Goal: Information Seeking & Learning: Compare options

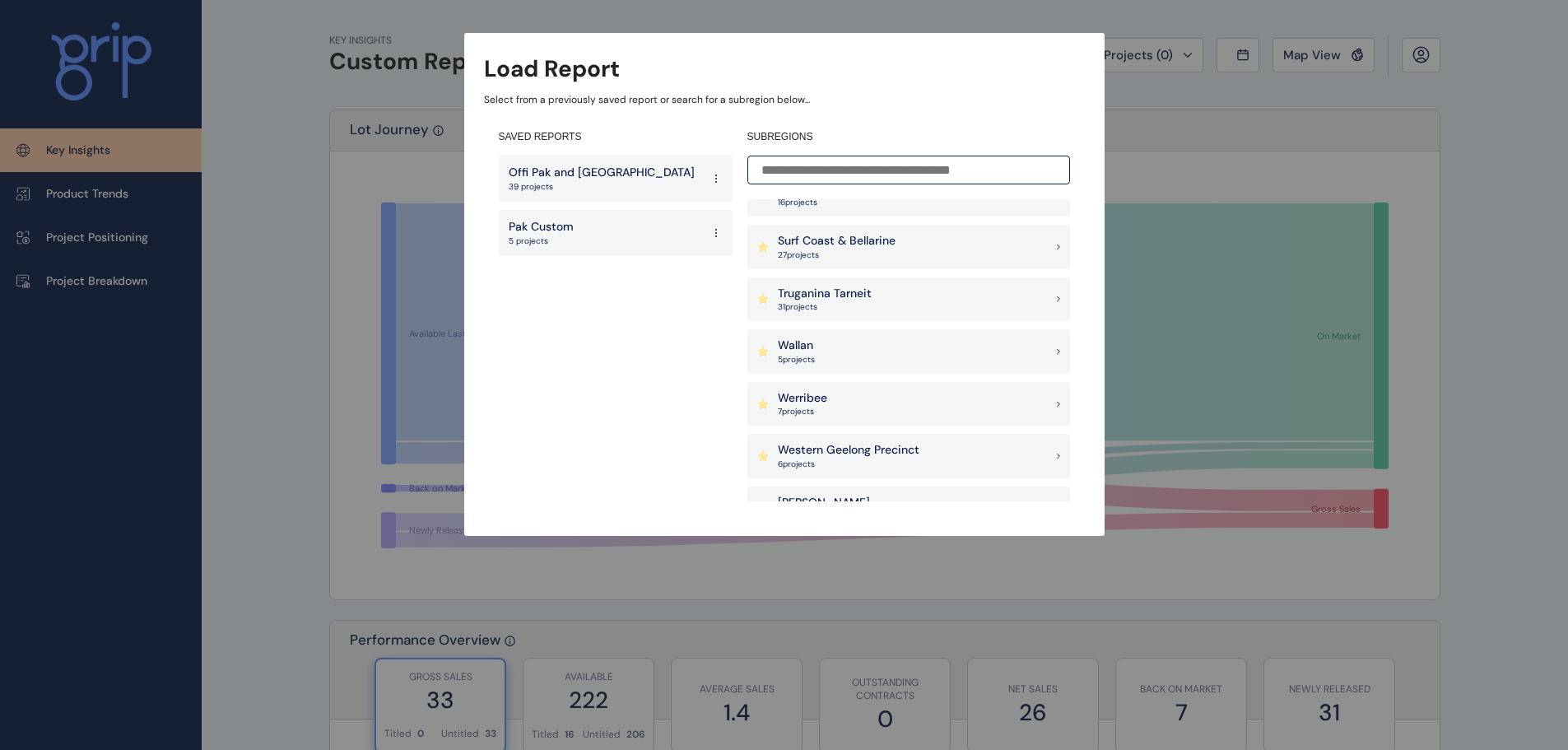
scroll to position [1729, 0]
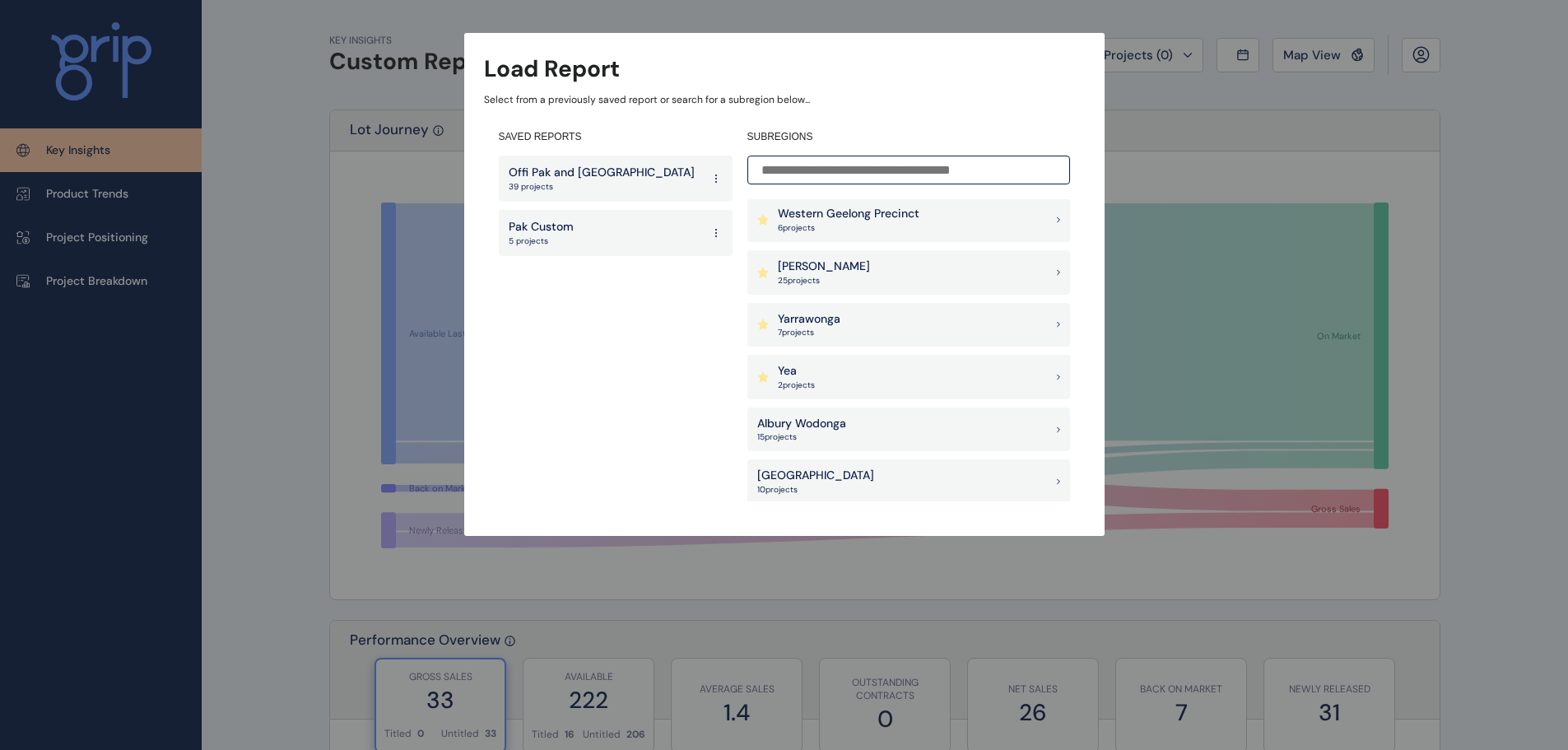
click at [843, 259] on div "[PERSON_NAME] 25 project s" at bounding box center [908, 272] width 323 height 44
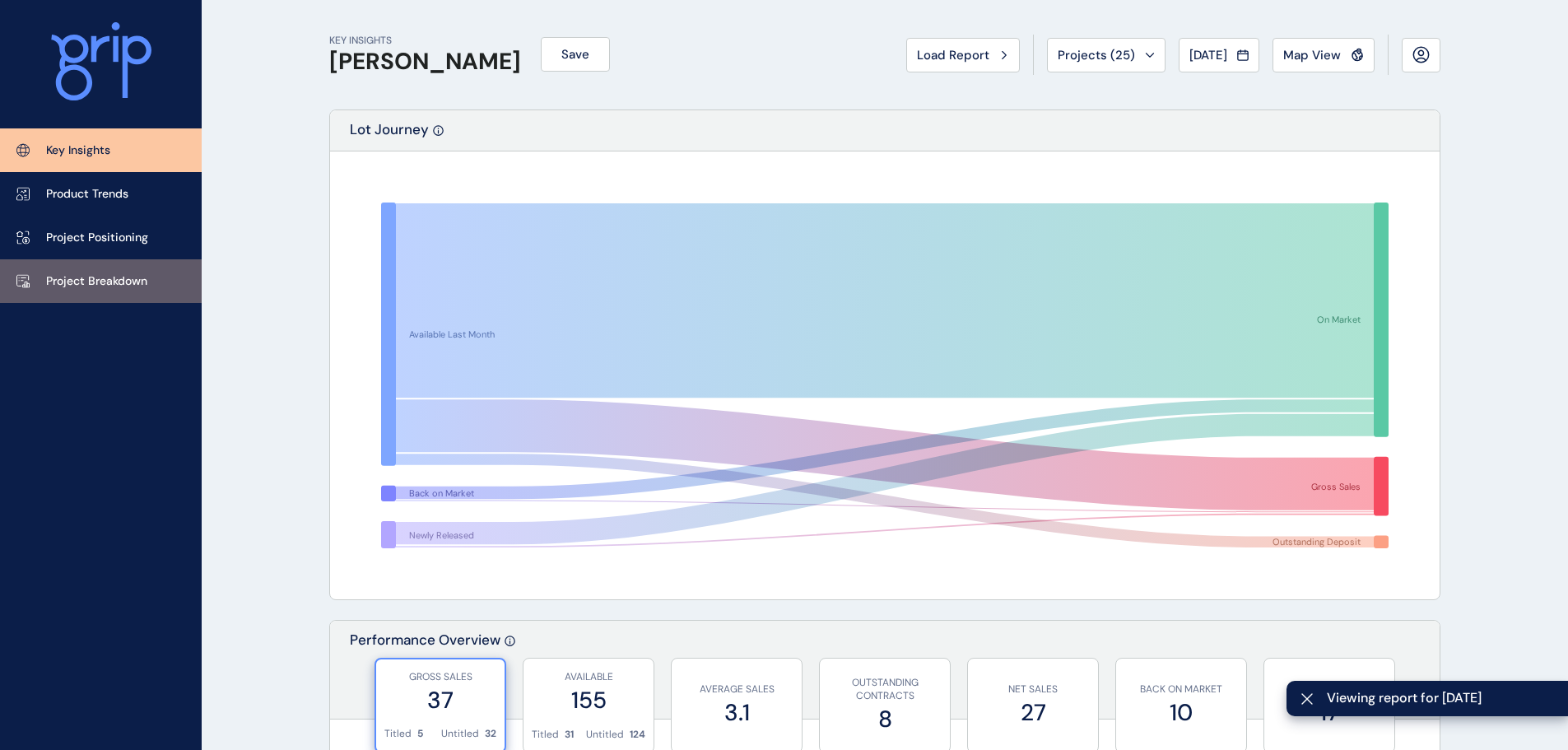
click at [110, 272] on link "Project Breakdown" at bounding box center [100, 281] width 201 height 43
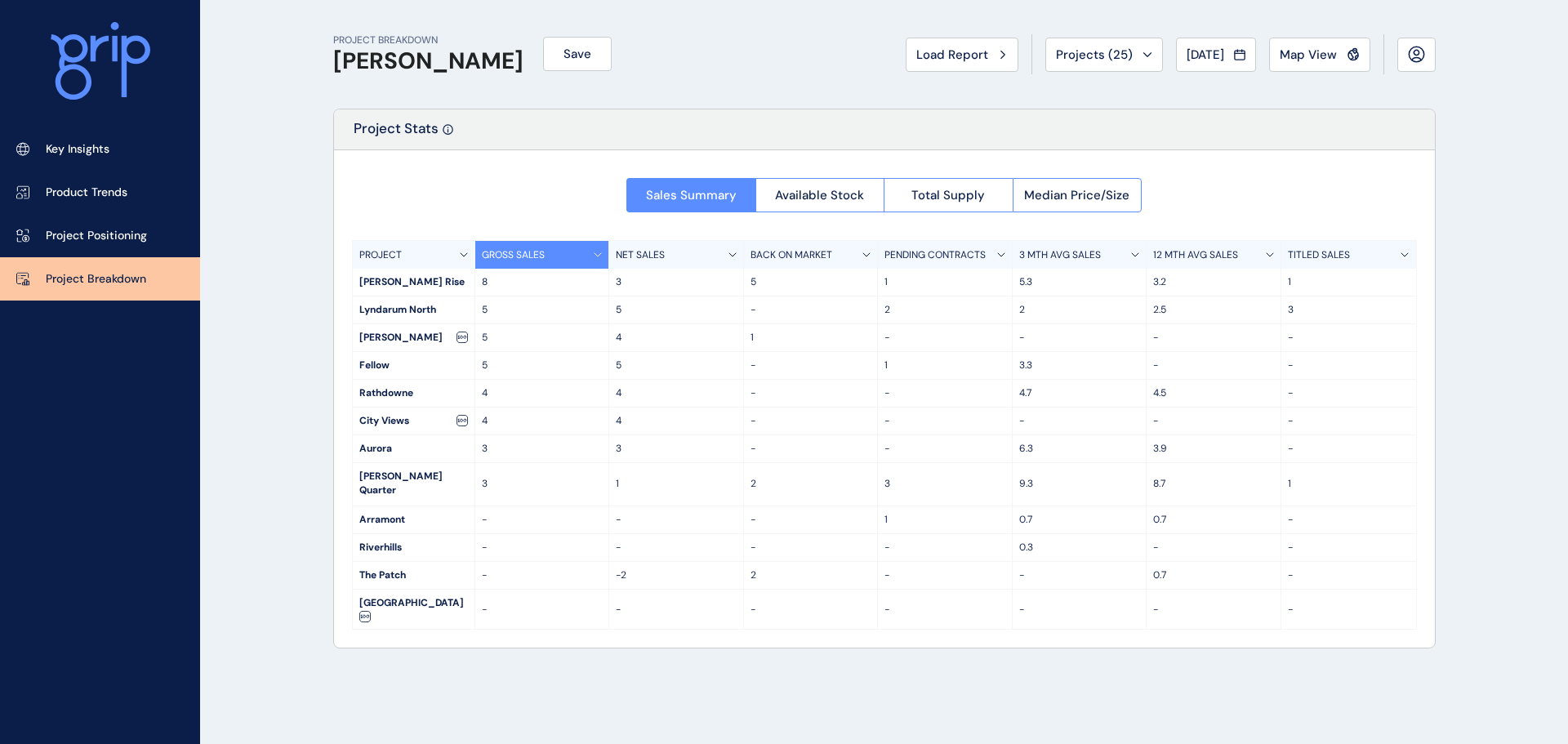
click at [450, 279] on div "Wollert Rise" at bounding box center [413, 282] width 122 height 27
click at [491, 280] on p "8" at bounding box center [542, 282] width 121 height 14
click at [98, 183] on link "Product Trends" at bounding box center [99, 192] width 200 height 43
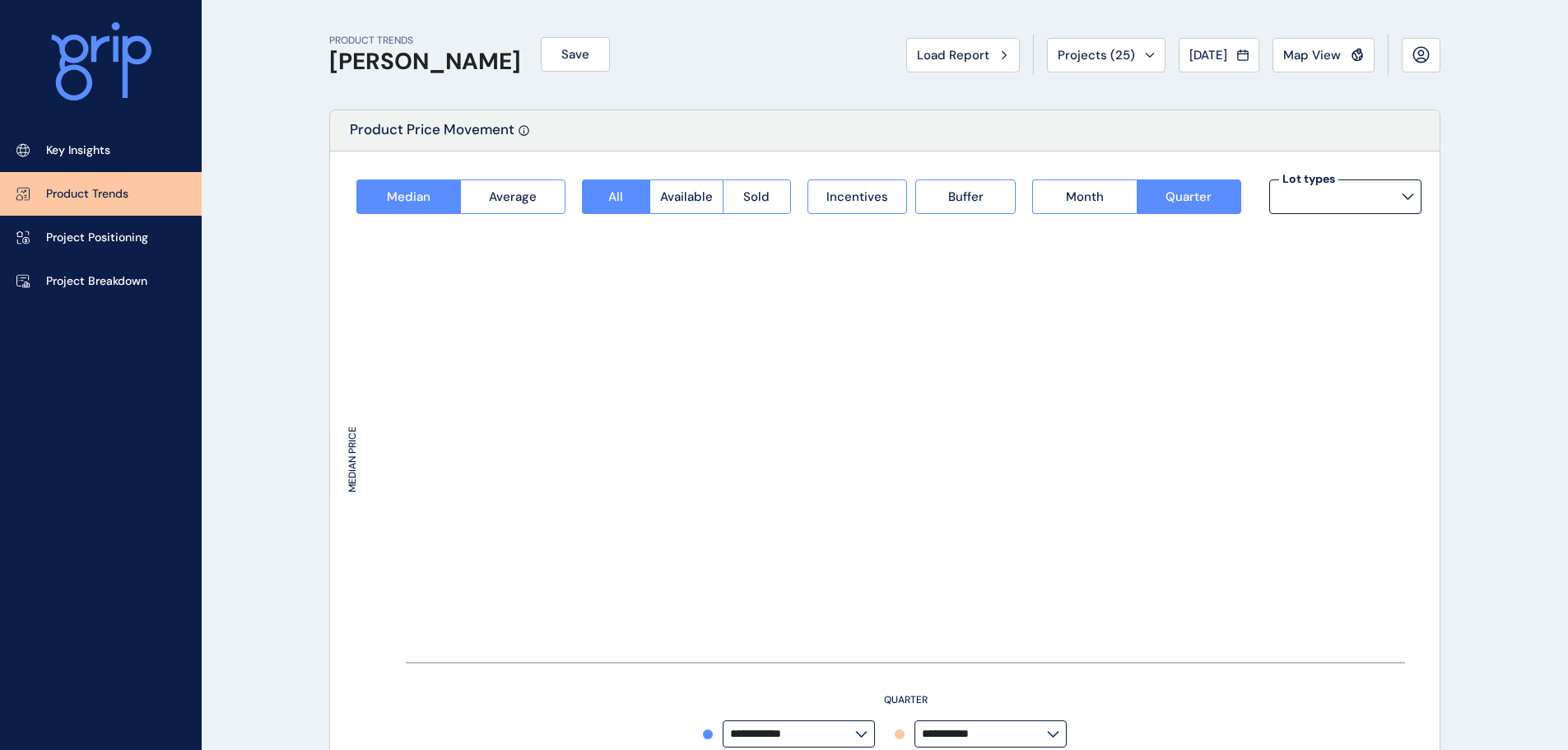
type input "**********"
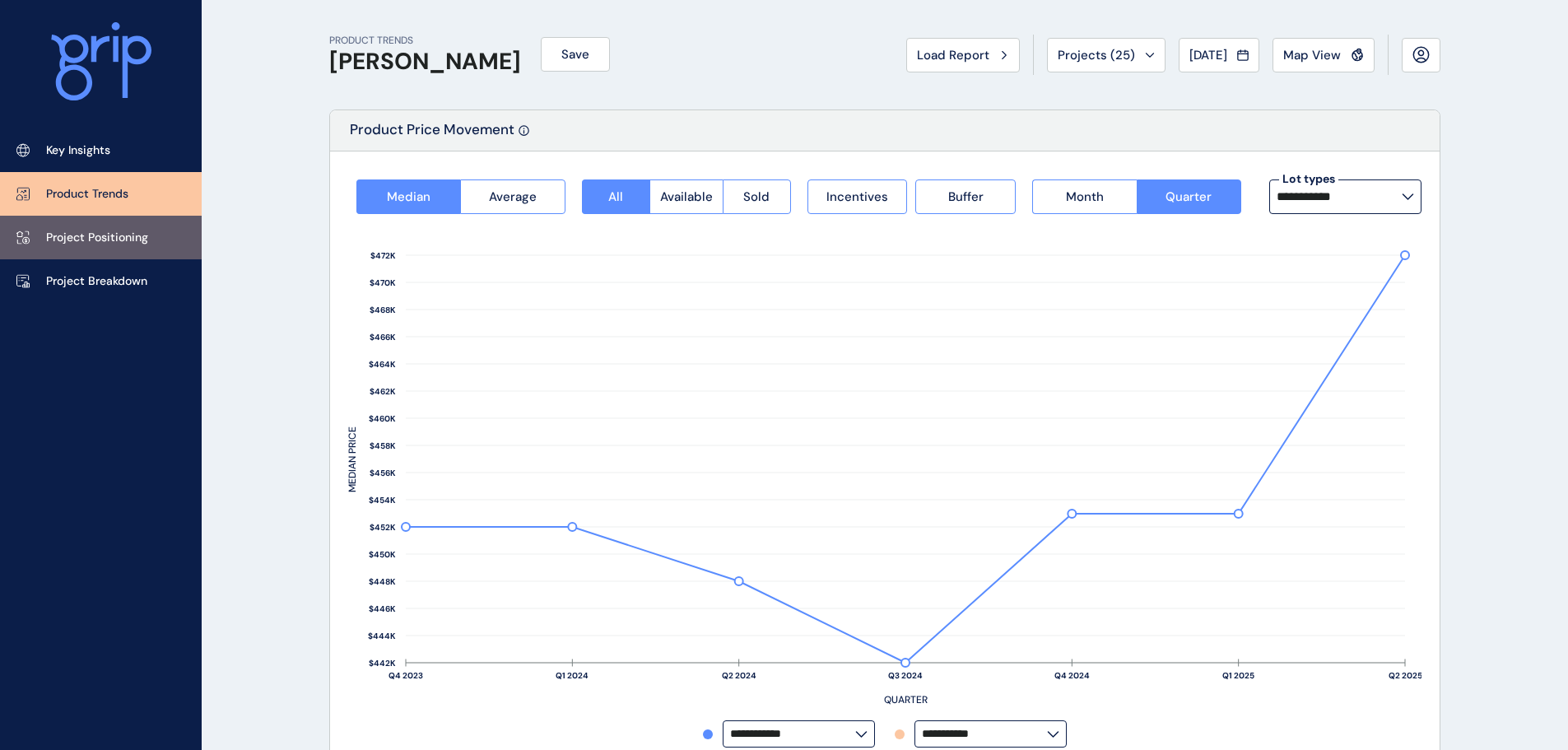
click at [101, 231] on p "Project Positioning" at bounding box center [97, 238] width 102 height 17
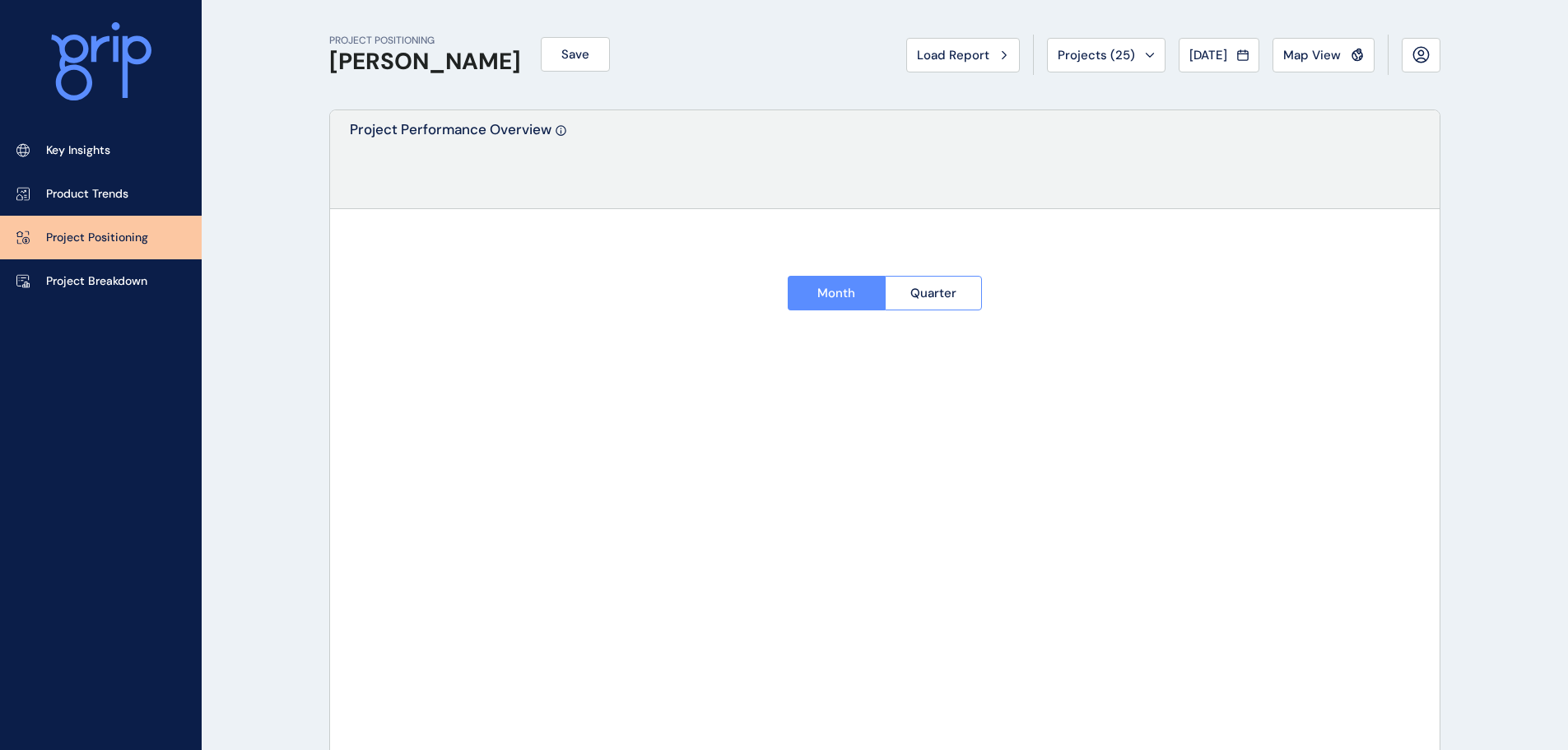
type input "**********"
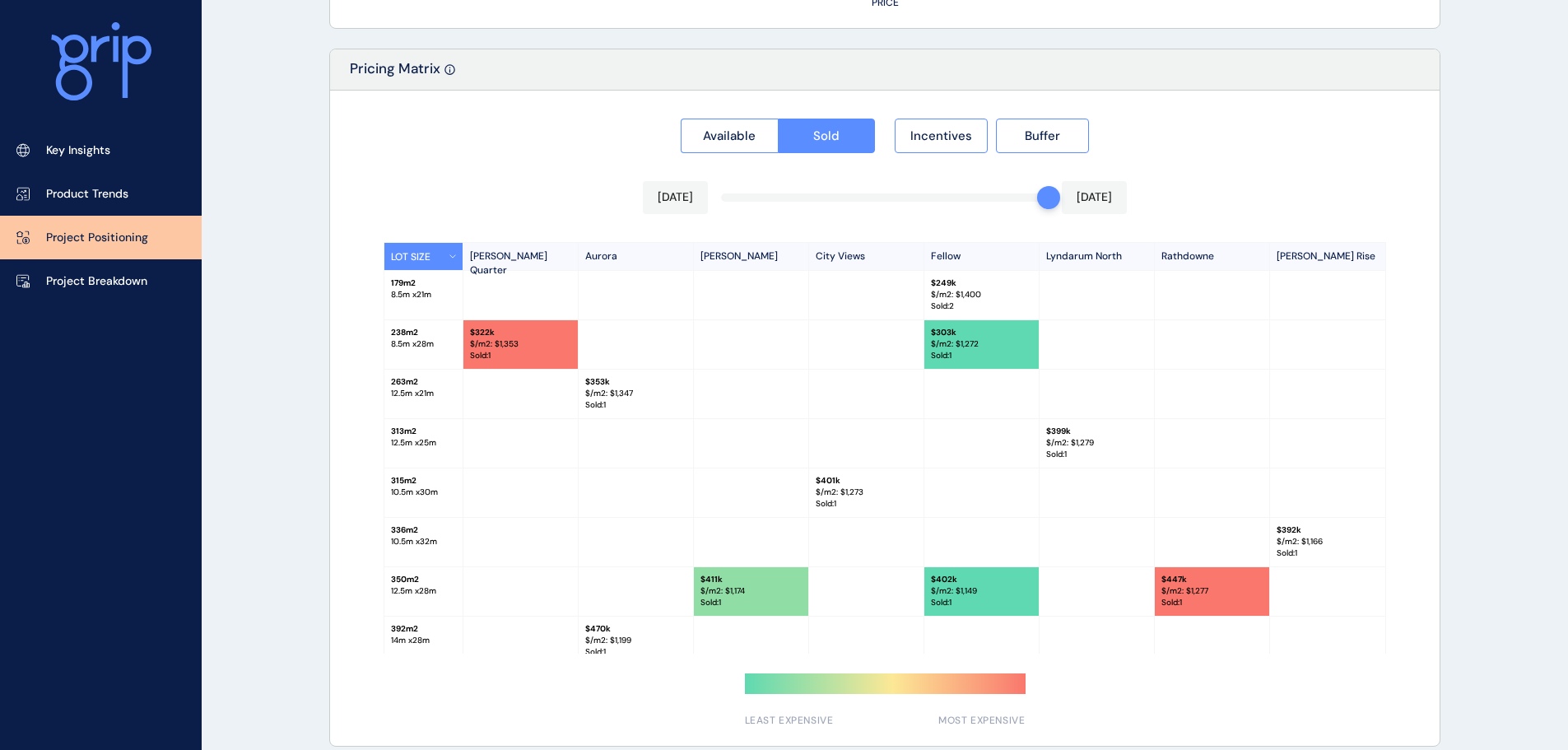
scroll to position [1529, 0]
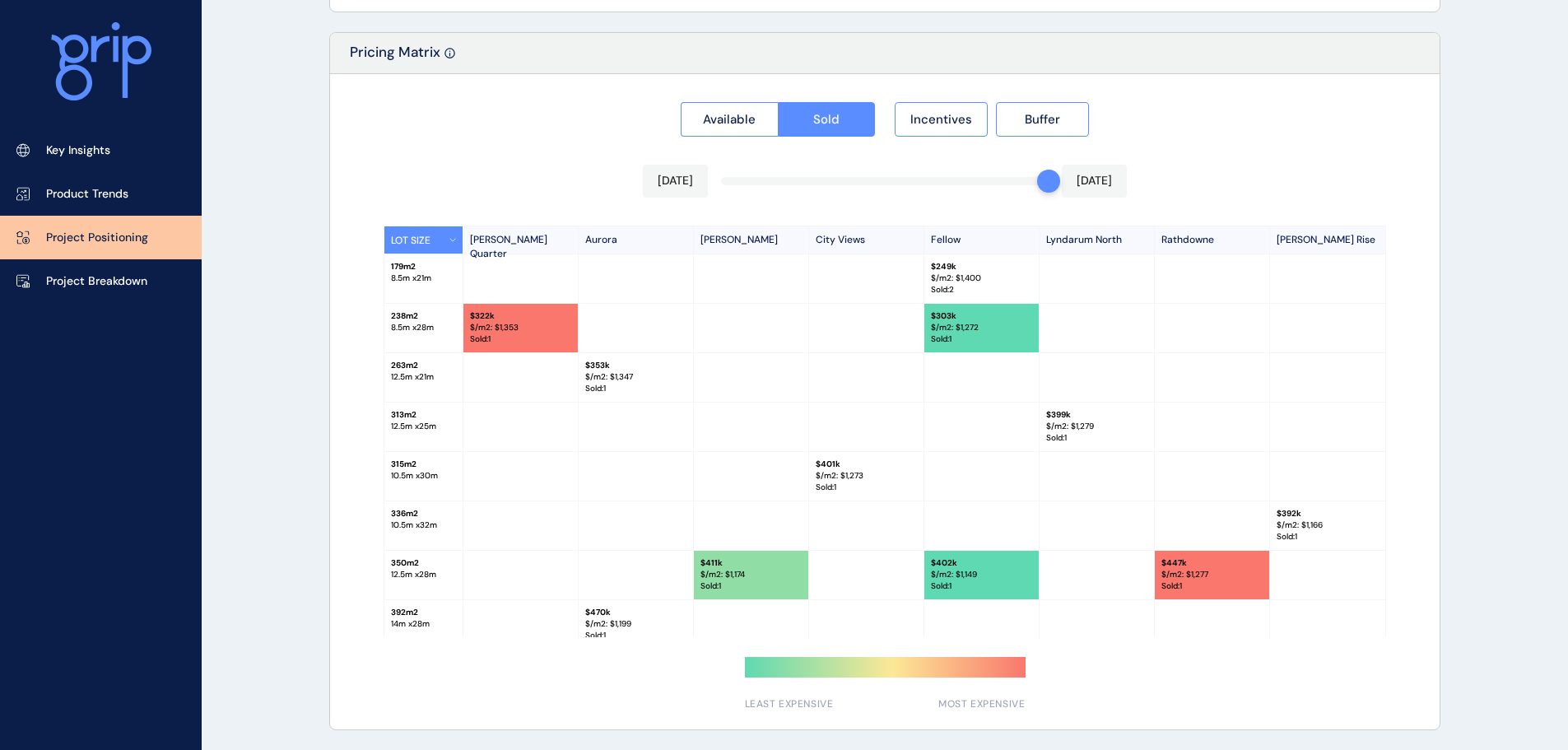
click at [499, 328] on p "$/m2: $ 1,353" at bounding box center [520, 328] width 101 height 12
click at [480, 314] on p "$ 322k" at bounding box center [520, 316] width 101 height 12
click at [485, 318] on p "$ 322k" at bounding box center [520, 316] width 101 height 12
click at [479, 334] on p "Sold : 1" at bounding box center [520, 340] width 101 height 12
click at [474, 311] on p "$ 322k" at bounding box center [520, 316] width 101 height 12
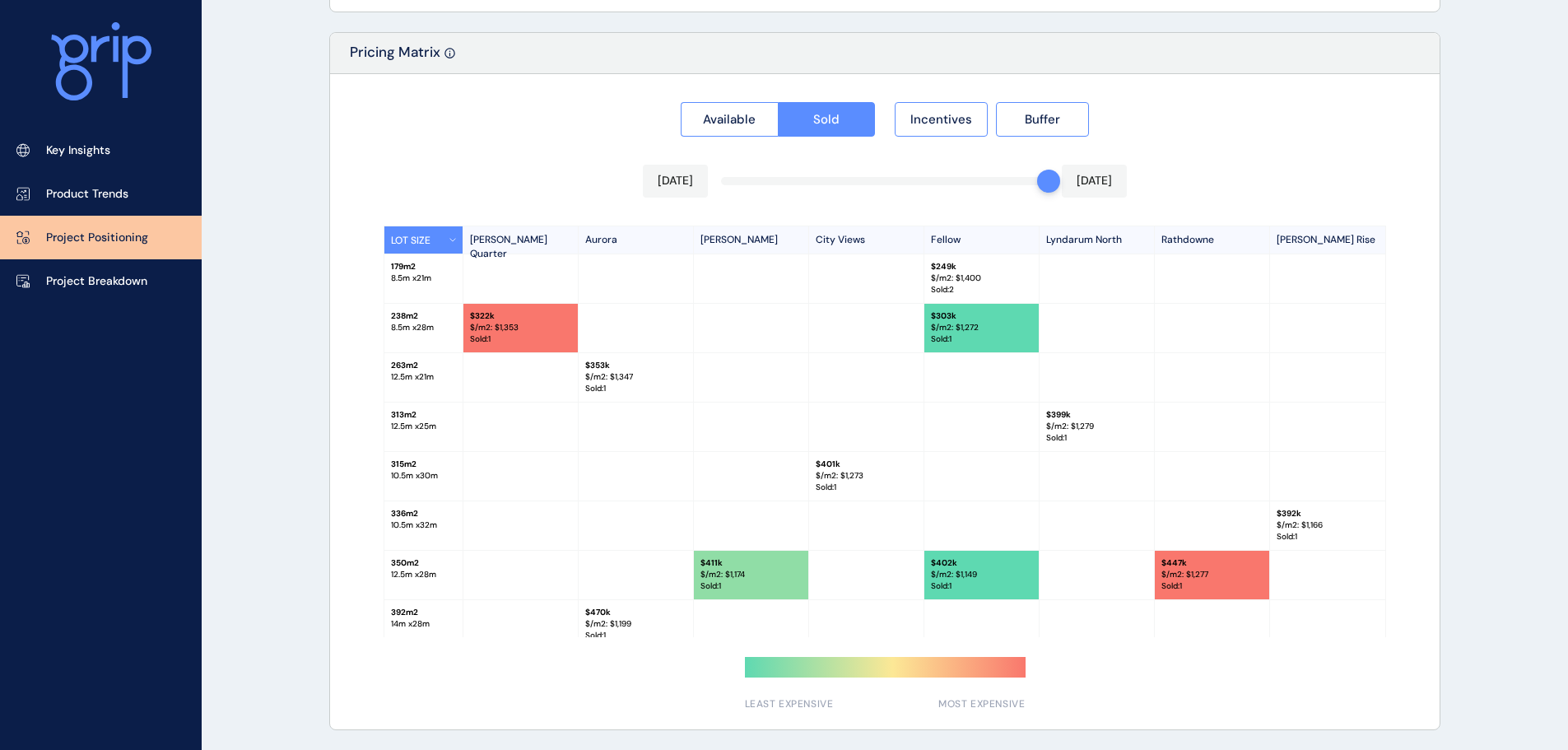
click at [940, 326] on p "$/m2: $ 1,272" at bounding box center [981, 328] width 101 height 12
click at [946, 344] on p "Sold : 1" at bounding box center [981, 340] width 101 height 12
click at [957, 575] on p "$/m2: $ 1,149" at bounding box center [981, 574] width 101 height 12
click at [767, 569] on p "$/m2: $ 1,174" at bounding box center [750, 574] width 101 height 12
click at [967, 571] on p "$/m2: $ 1,149" at bounding box center [981, 574] width 101 height 12
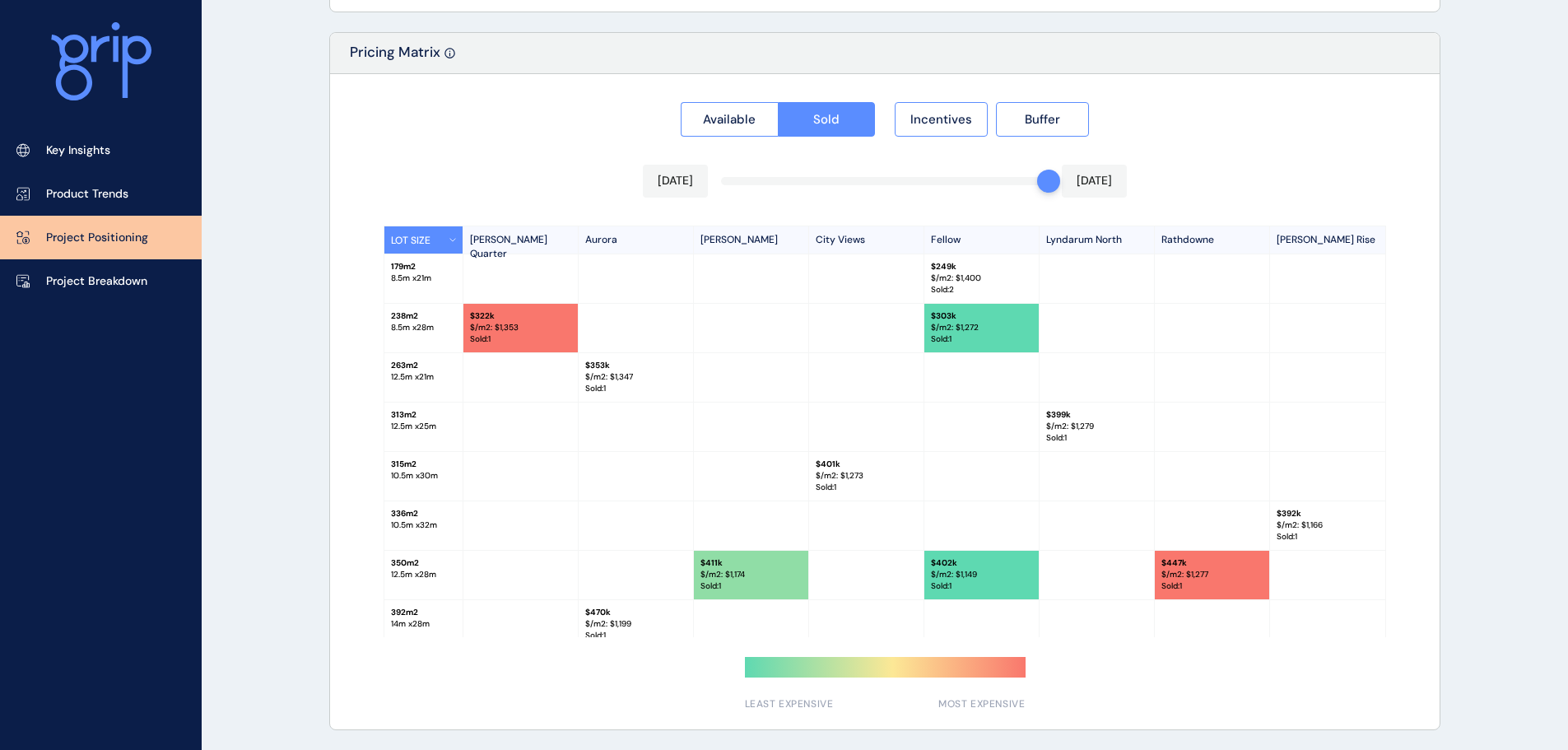
click at [957, 269] on p "$ 249k" at bounding box center [981, 267] width 101 height 12
click at [940, 318] on p "$ 303k" at bounding box center [981, 316] width 101 height 12
click at [940, 334] on p "Sold : 1" at bounding box center [981, 340] width 101 height 12
click at [938, 584] on p "Sold : 1" at bounding box center [981, 586] width 101 height 12
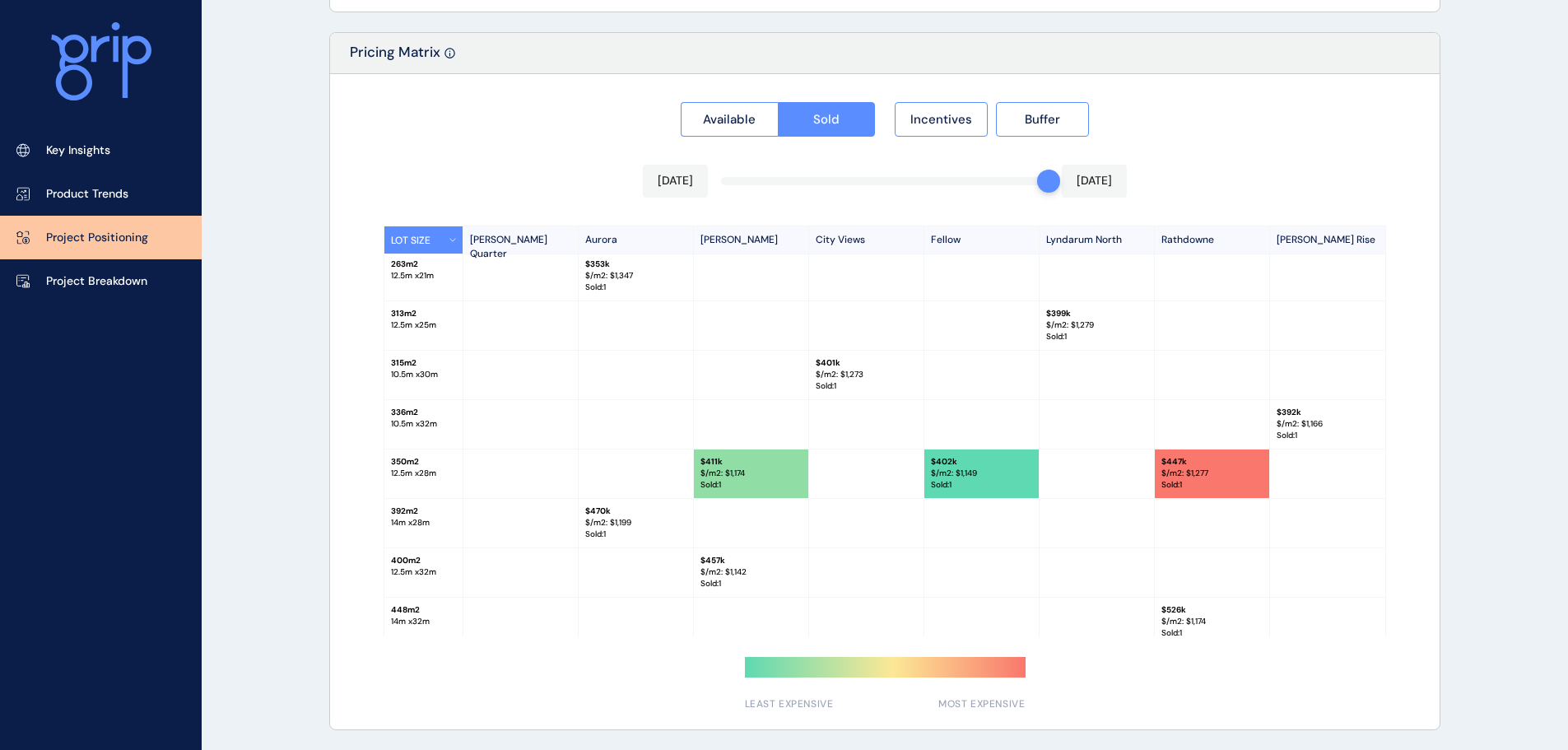
scroll to position [111, 0]
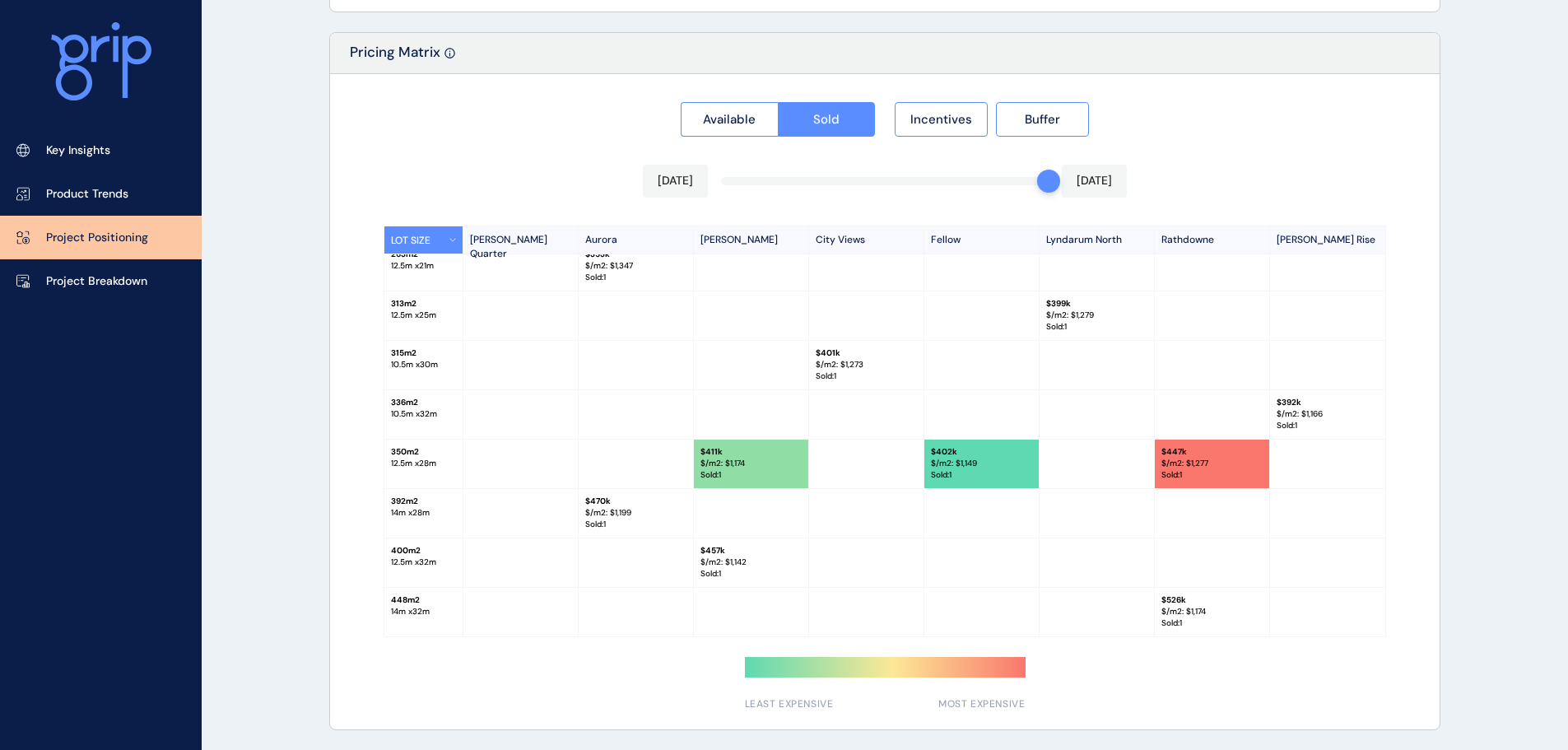
drag, startPoint x: 959, startPoint y: 448, endPoint x: 955, endPoint y: 461, distance: 13.6
click at [959, 449] on p "$ 402k" at bounding box center [981, 452] width 101 height 12
click at [972, 461] on p "$/m2: $ 1,149" at bounding box center [981, 463] width 101 height 12
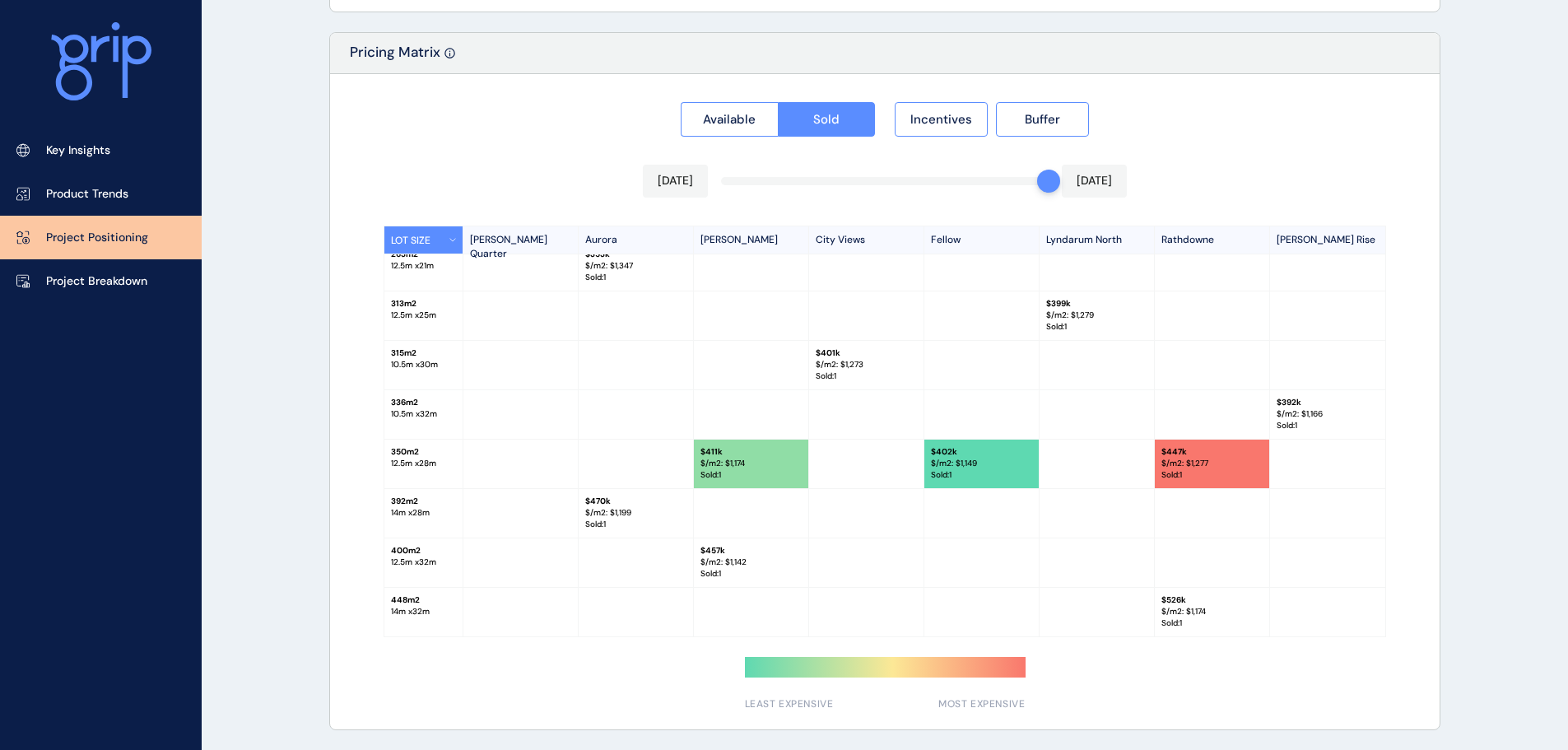
click at [941, 449] on p "$ 402k" at bounding box center [981, 452] width 101 height 12
click at [935, 469] on p "Sold : 1" at bounding box center [981, 475] width 101 height 12
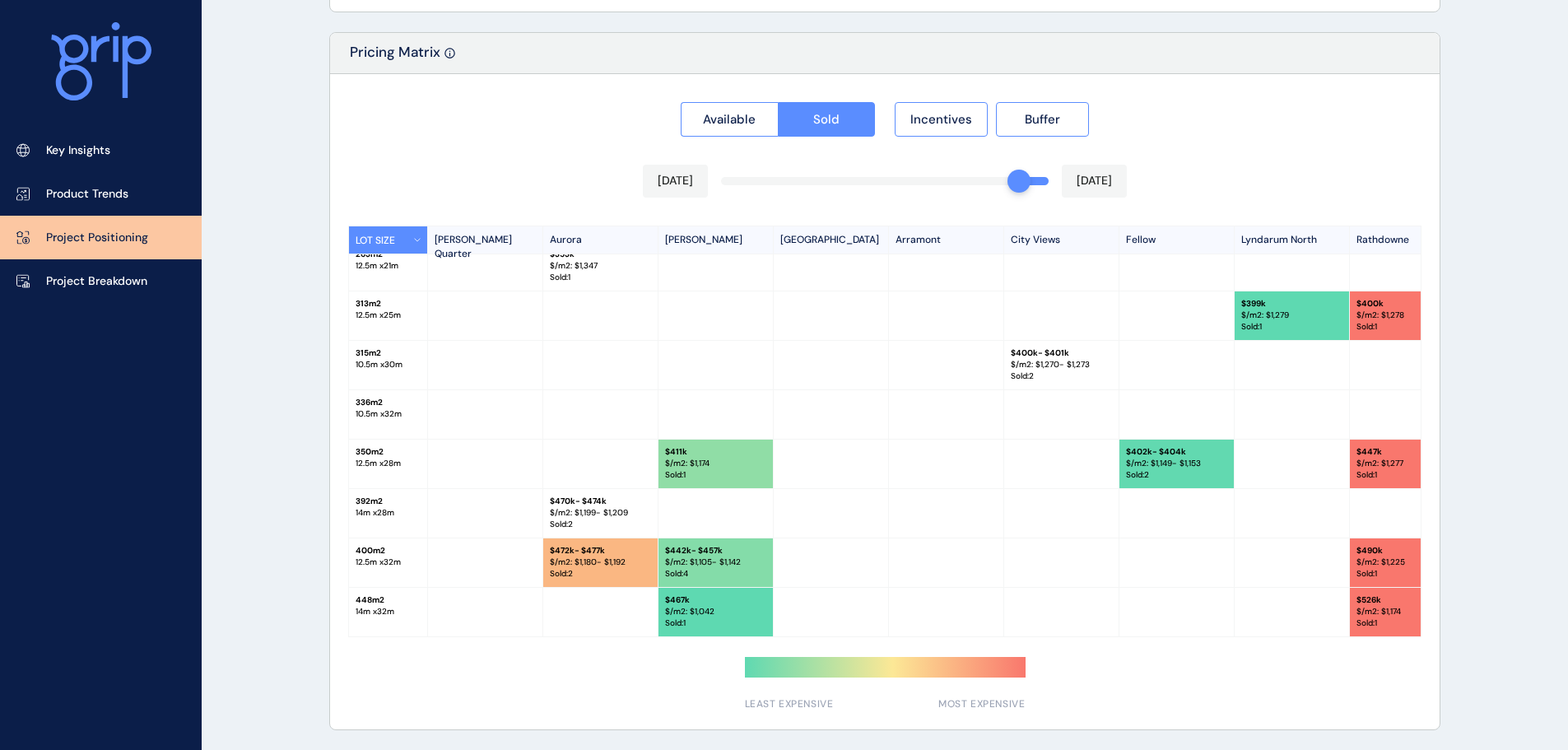
drag, startPoint x: 1042, startPoint y: 178, endPoint x: 1021, endPoint y: 178, distance: 21.0
click at [1021, 178] on div at bounding box center [1018, 181] width 23 height 23
drag, startPoint x: 1012, startPoint y: 177, endPoint x: 989, endPoint y: 179, distance: 23.1
click at [989, 179] on div at bounding box center [989, 181] width 23 height 23
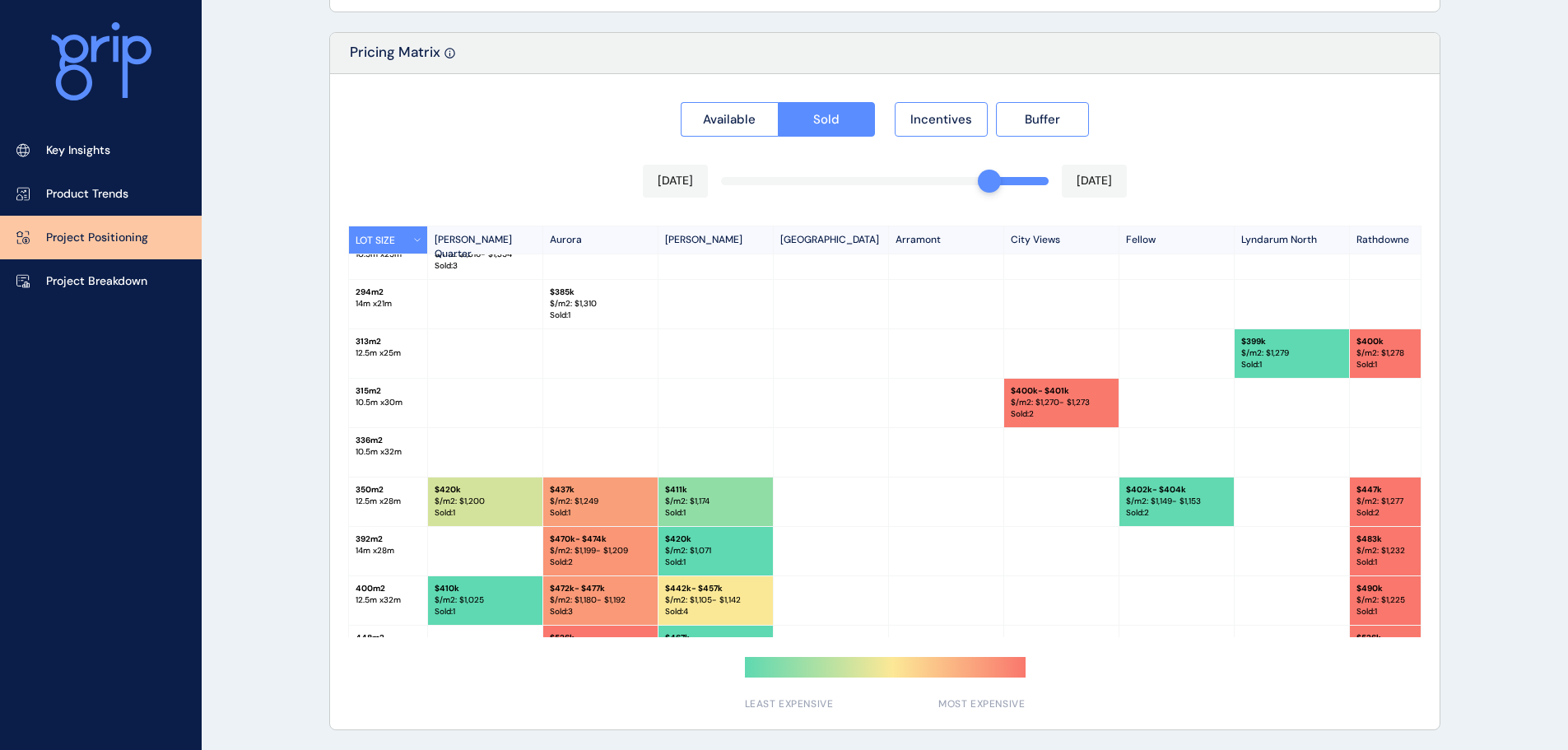
scroll to position [313, 0]
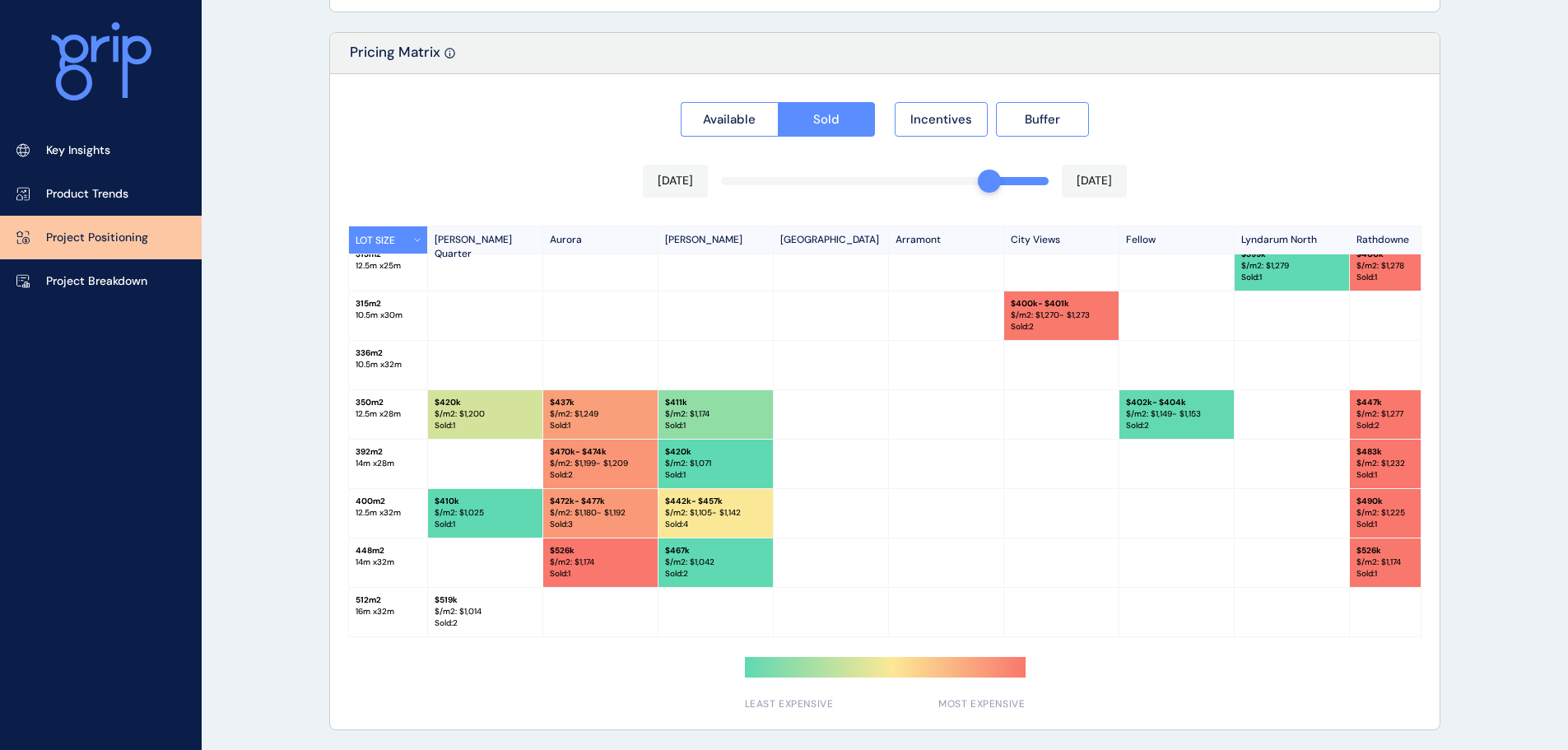
click at [1168, 412] on p "$/m2: $ 1,149 - $1,153" at bounding box center [1176, 414] width 101 height 12
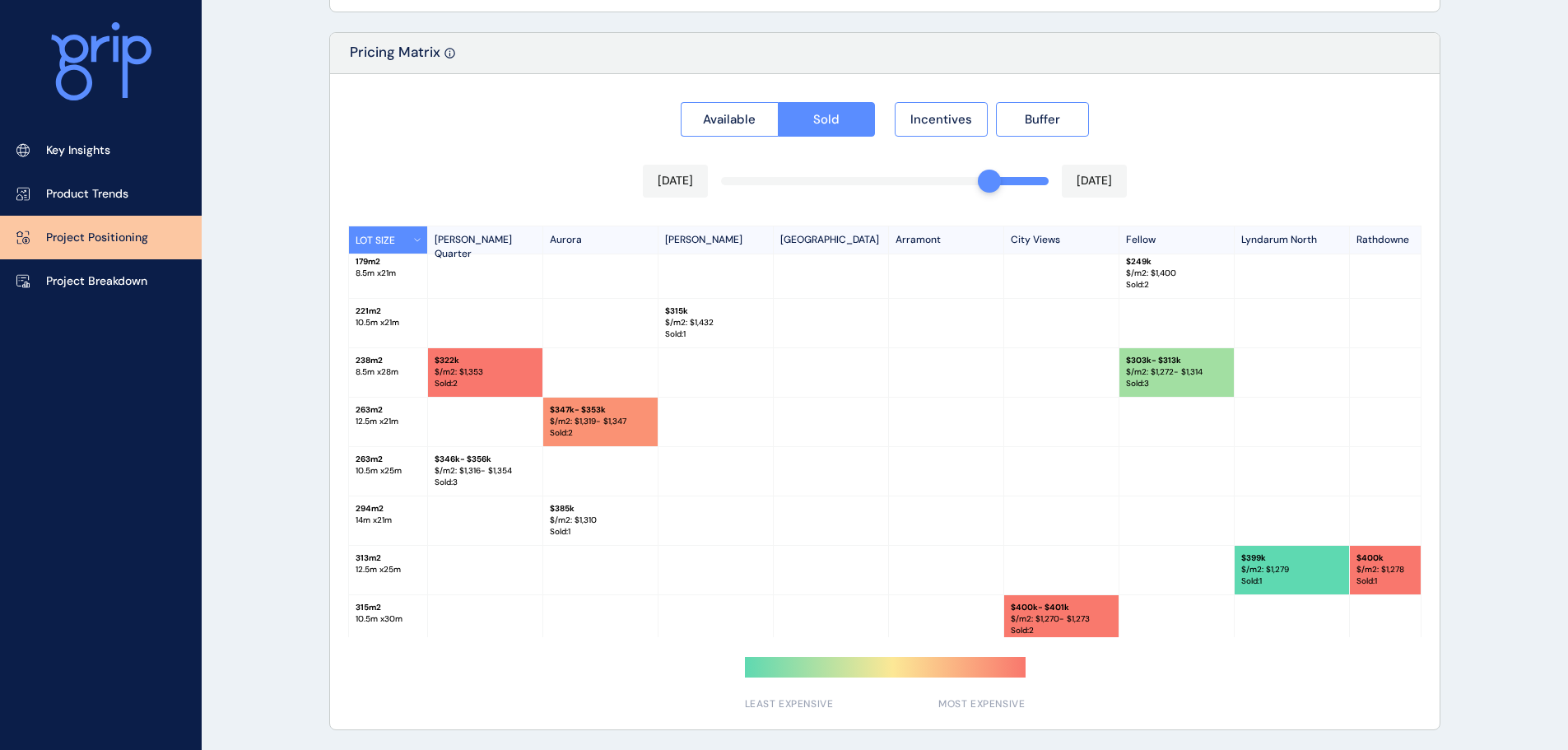
scroll to position [0, 0]
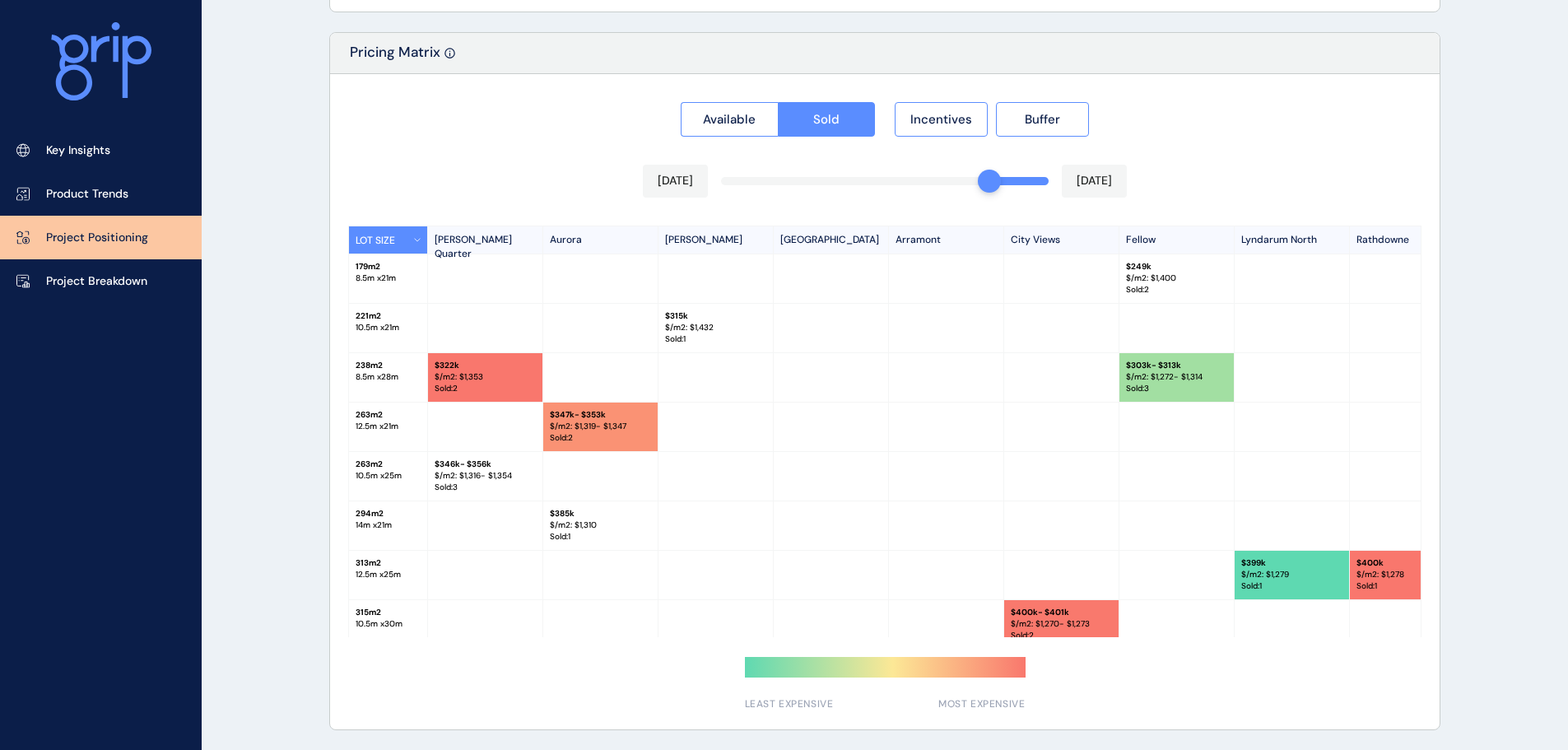
click at [1162, 360] on p "$ 303k - $313k" at bounding box center [1176, 365] width 101 height 12
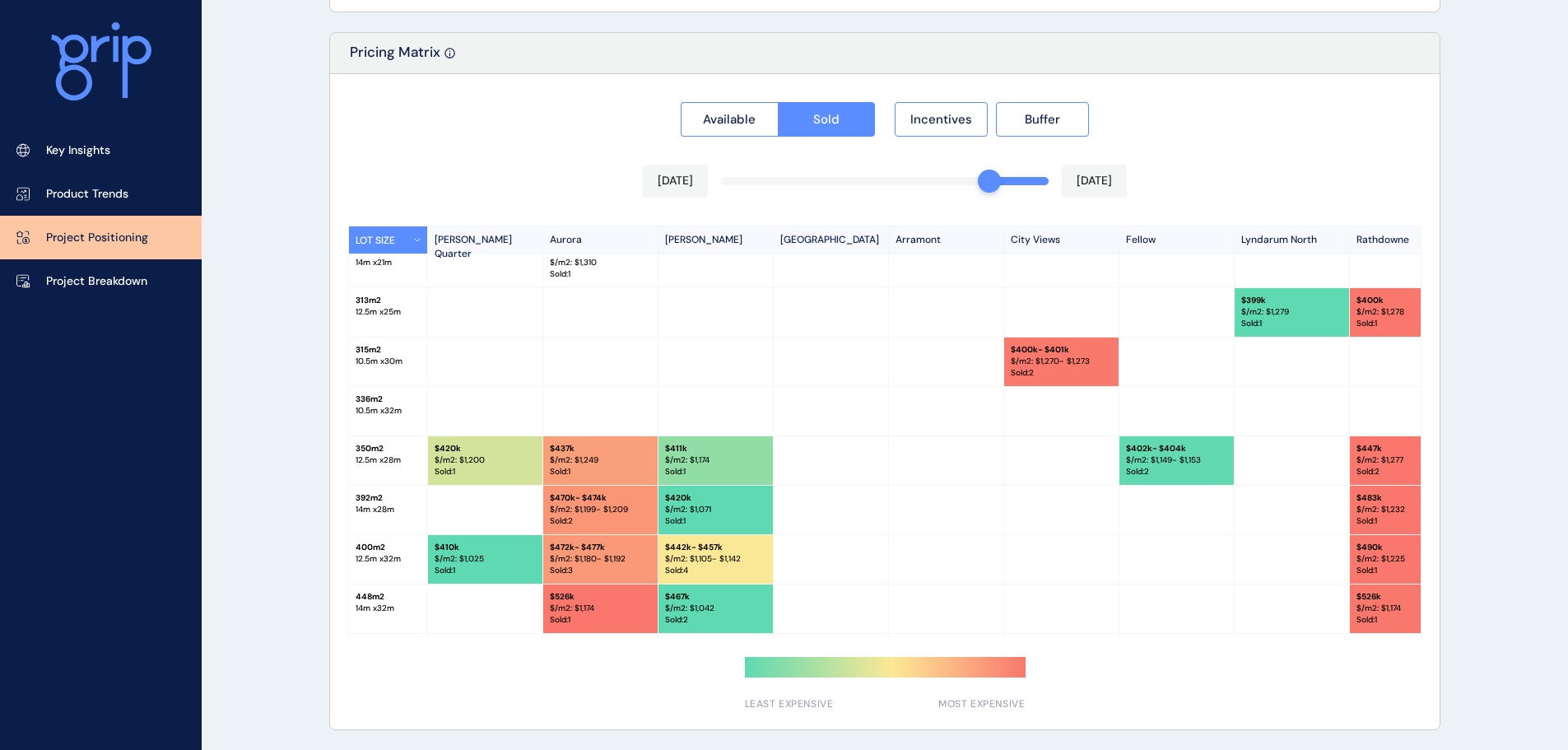
scroll to position [313, 0]
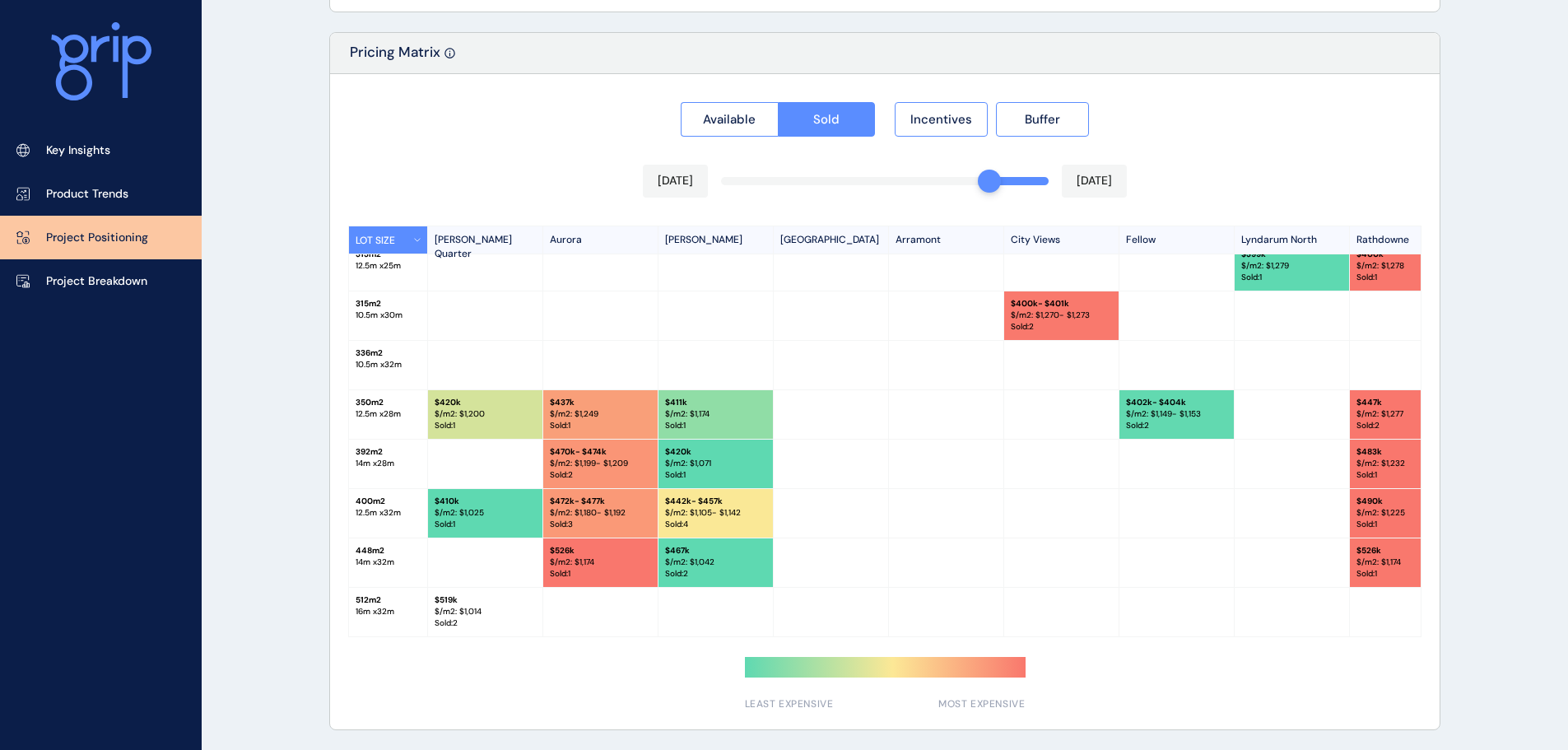
click at [689, 408] on p "$/m2: $ 1,174" at bounding box center [715, 414] width 101 height 12
click at [687, 420] on p "Sold : 1" at bounding box center [715, 426] width 101 height 12
click at [677, 411] on p "$/m2: $ 1,174" at bounding box center [715, 414] width 101 height 12
click at [710, 408] on p "$/m2: $ 1,174" at bounding box center [715, 414] width 101 height 12
click at [686, 408] on p "$/m2: $ 1,174" at bounding box center [715, 414] width 101 height 12
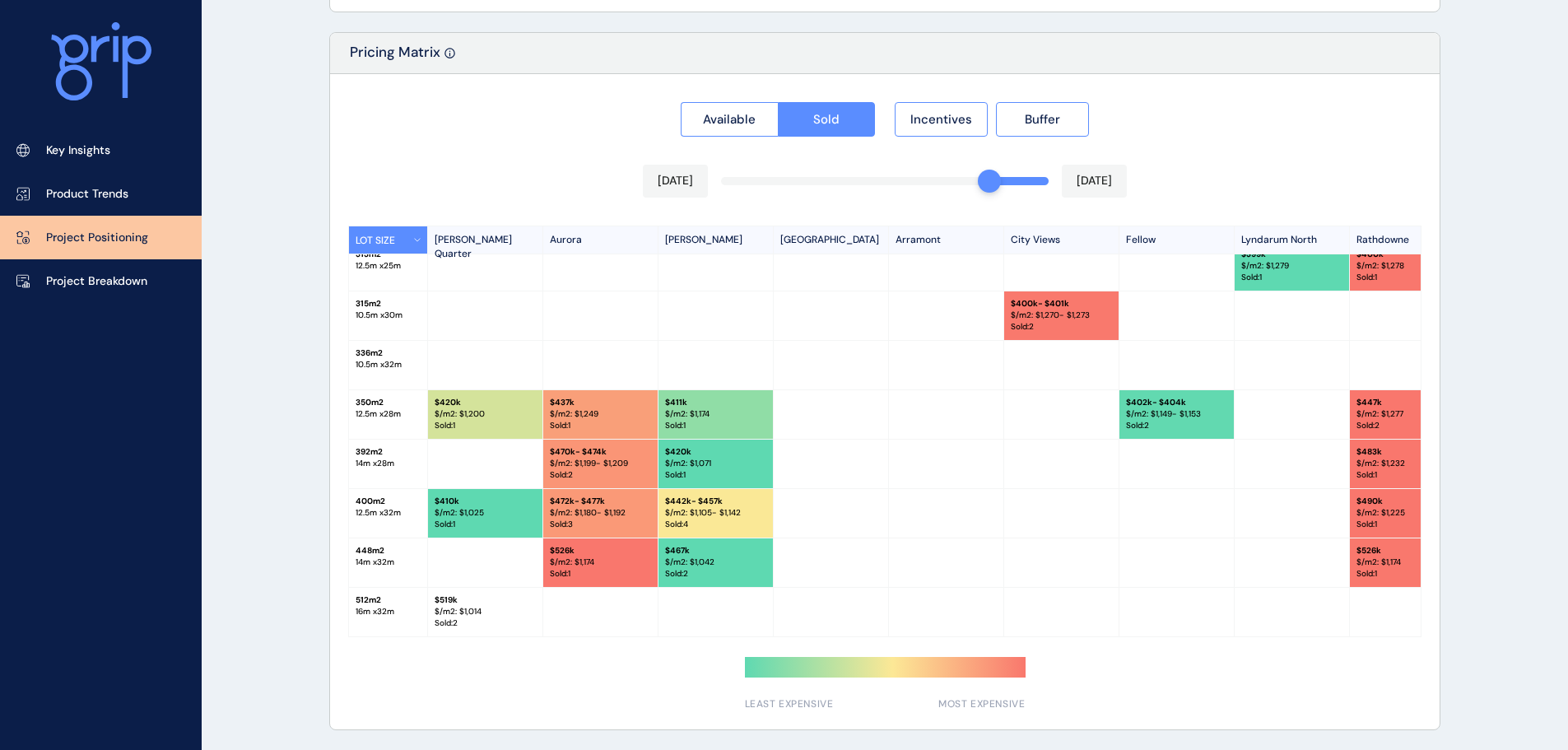
click at [702, 420] on p "Sold : 1" at bounding box center [715, 426] width 101 height 12
click at [581, 557] on p "$/m2: $ 1,174" at bounding box center [600, 562] width 101 height 12
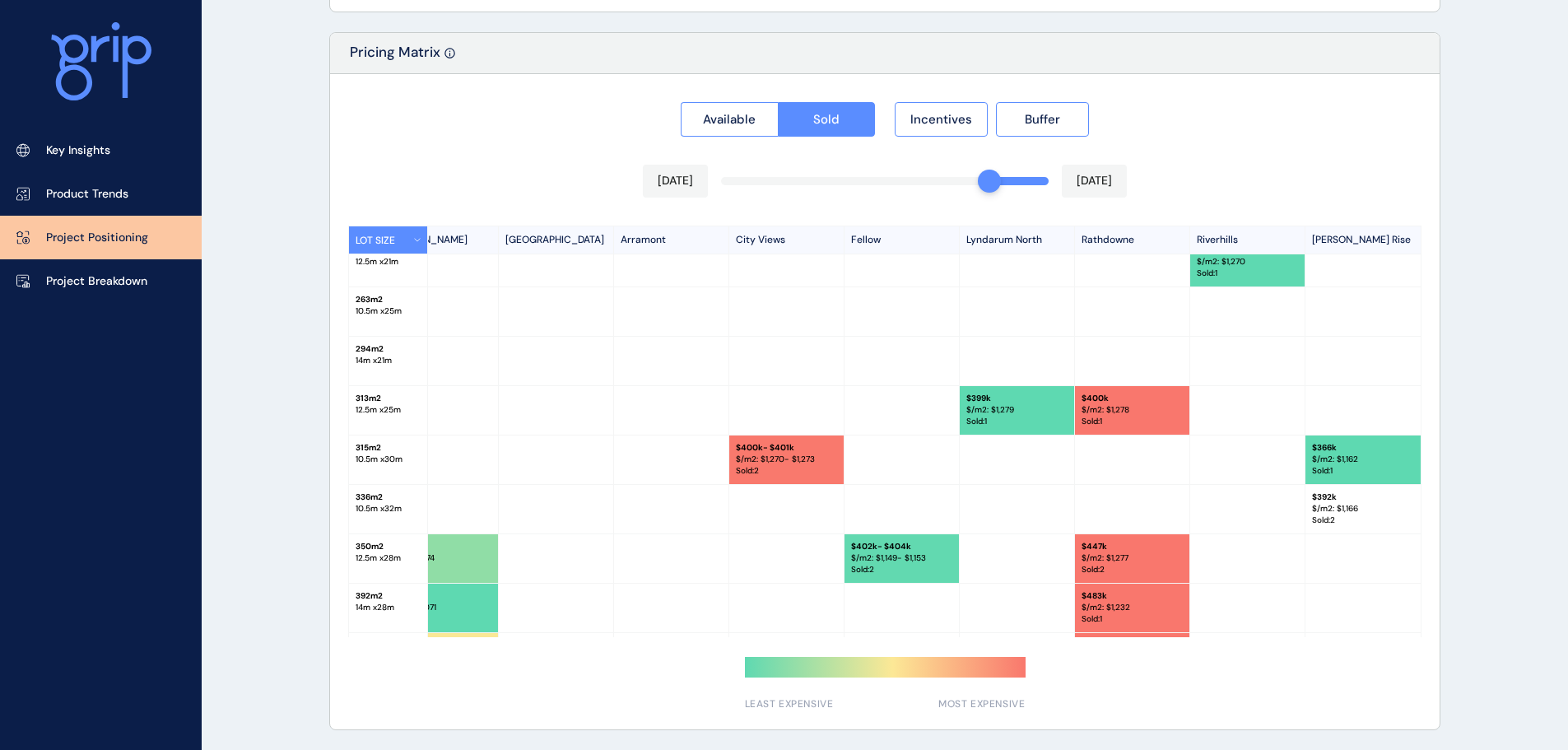
scroll to position [82, 280]
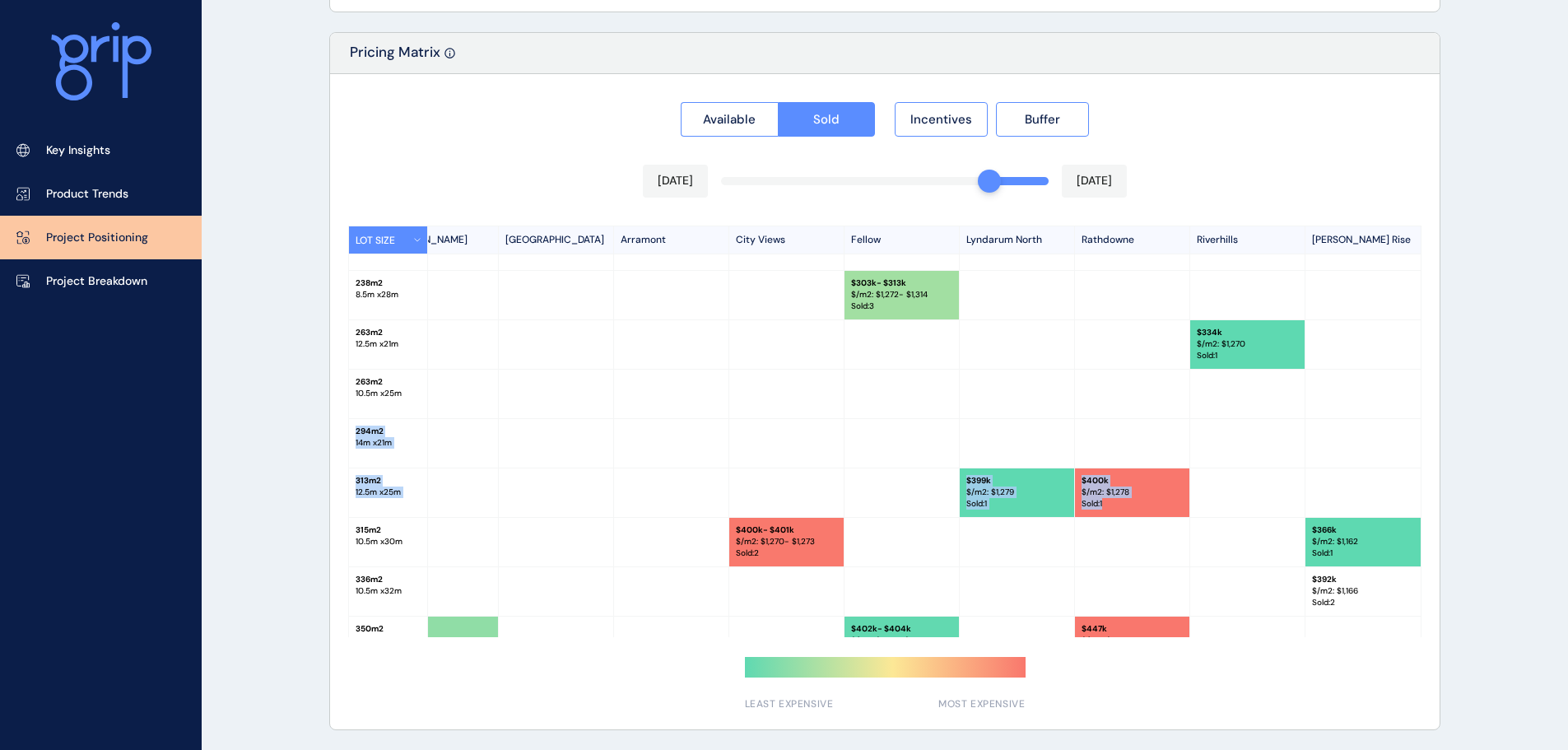
drag, startPoint x: 1324, startPoint y: 478, endPoint x: 1148, endPoint y: 405, distance: 190.5
click at [1148, 405] on div "LOT SIZE Mason Quarter Aurora Ellery Acacia Village Arramont City Views Fellow …" at bounding box center [885, 431] width 1073 height 411
click at [1282, 491] on div at bounding box center [1247, 492] width 115 height 48
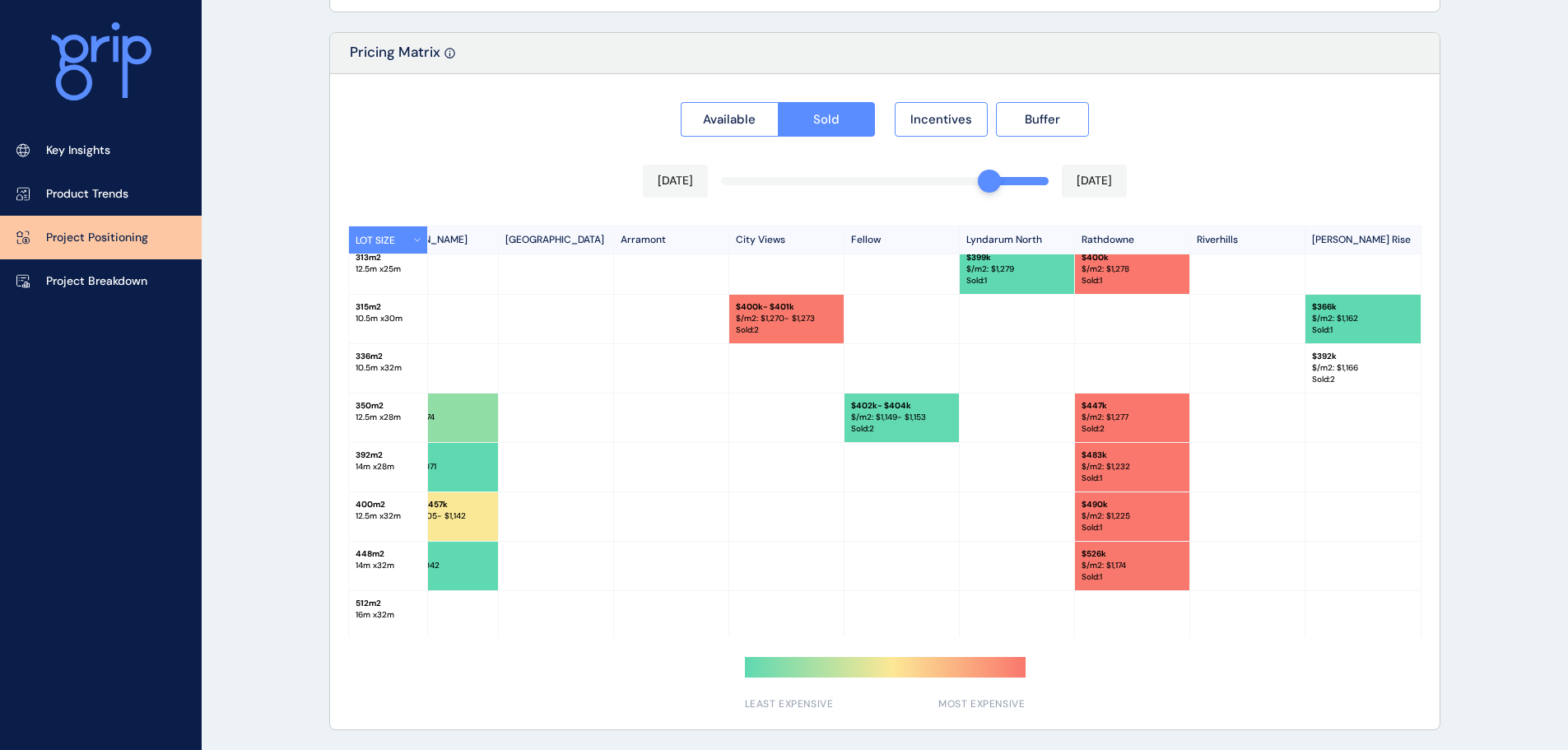
scroll to position [313, 280]
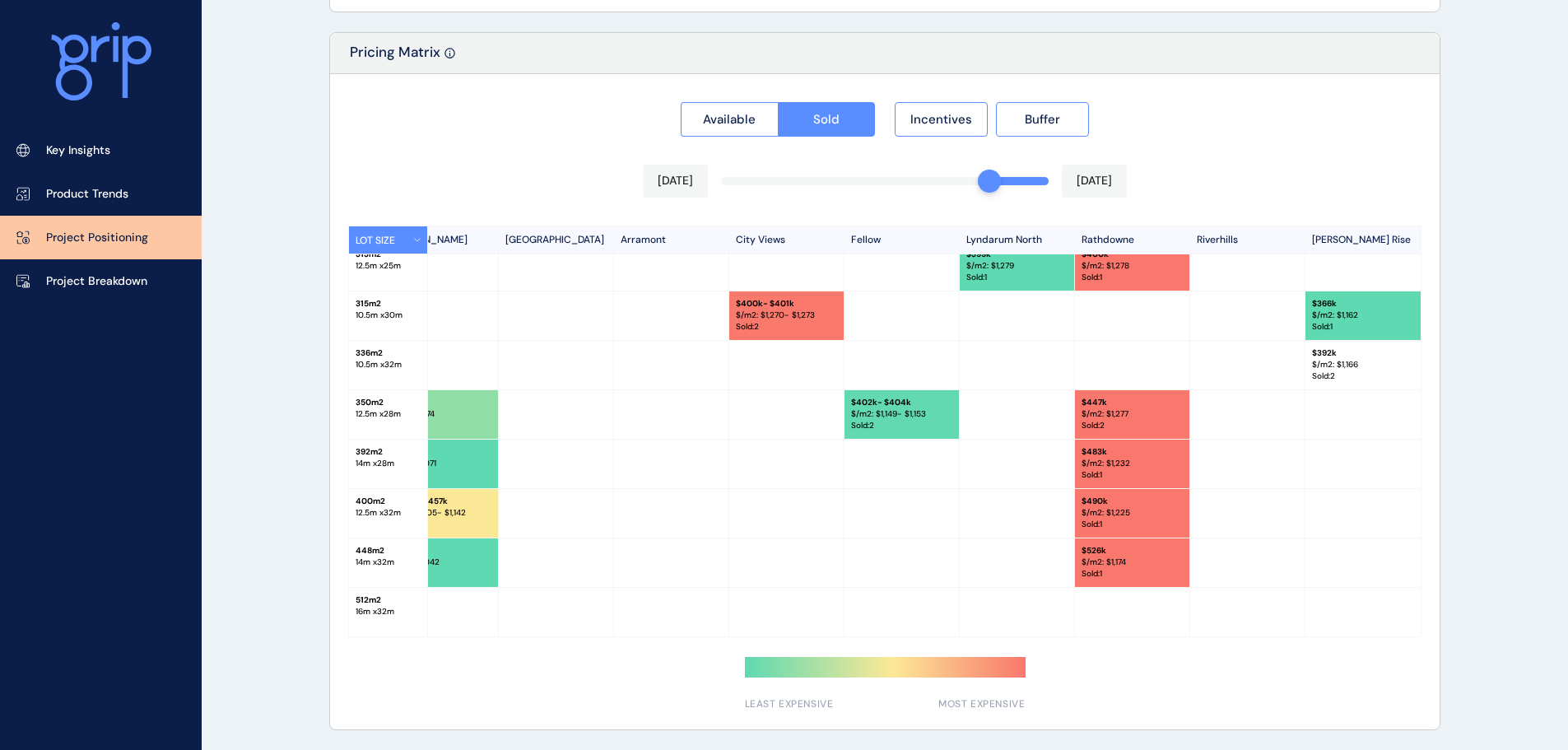
click at [1347, 359] on p "$/m2: $ 1,166" at bounding box center [1363, 365] width 102 height 12
click at [1339, 359] on p "$/m2: $ 1,166" at bounding box center [1363, 365] width 102 height 12
